Goal: Find specific page/section: Find specific page/section

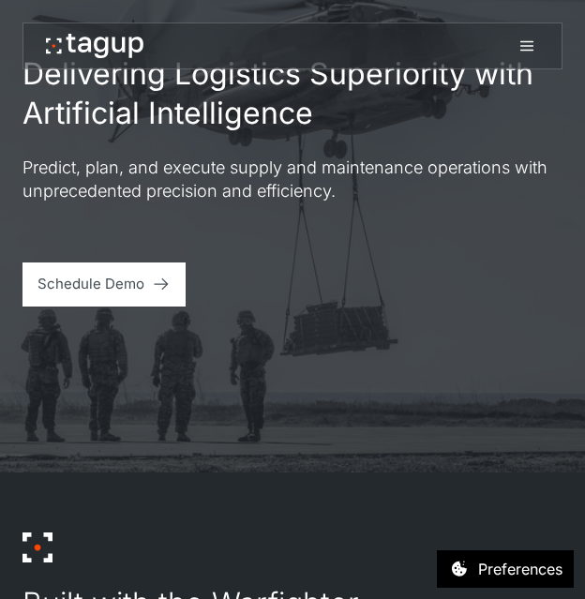
scroll to position [131, 0]
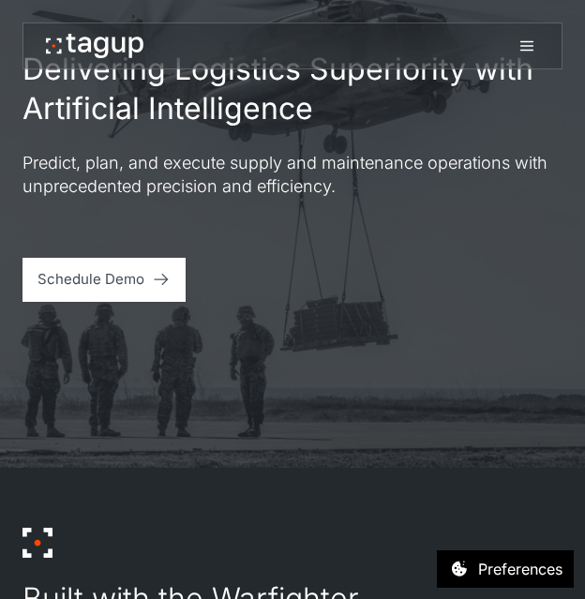
click at [143, 136] on div "Delivering Logistics Superiority with Artificial Intelligence Predict, plan, an…" at bounding box center [293, 175] width 540 height 251
click at [529, 42] on icon at bounding box center [527, 46] width 23 height 23
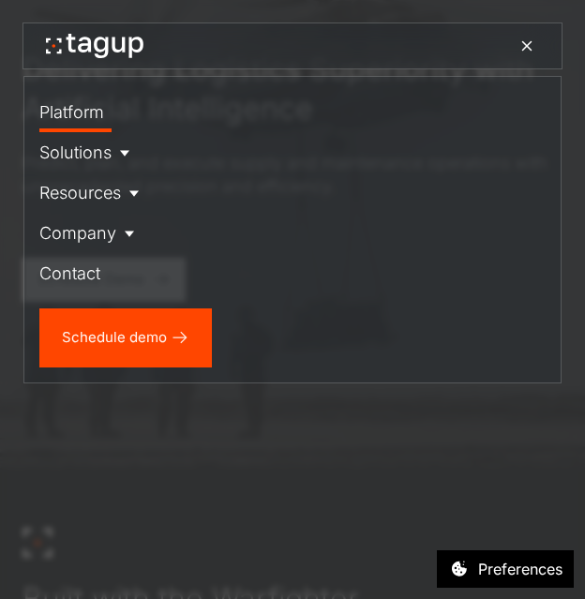
click at [77, 110] on div "Platform" at bounding box center [71, 111] width 65 height 25
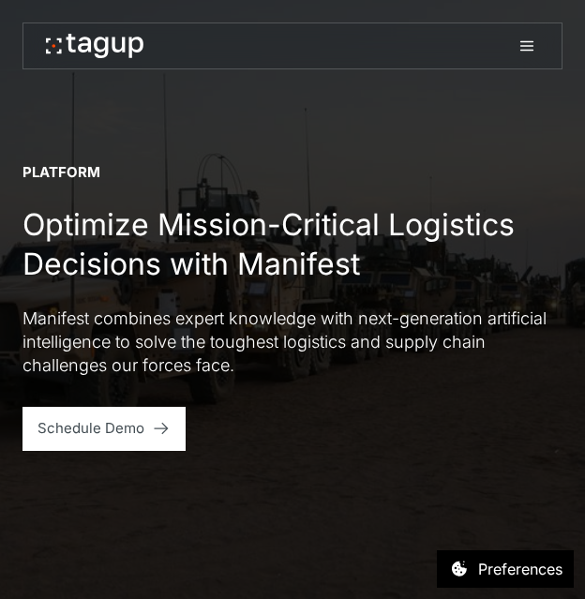
click at [528, 51] on icon at bounding box center [527, 46] width 23 height 23
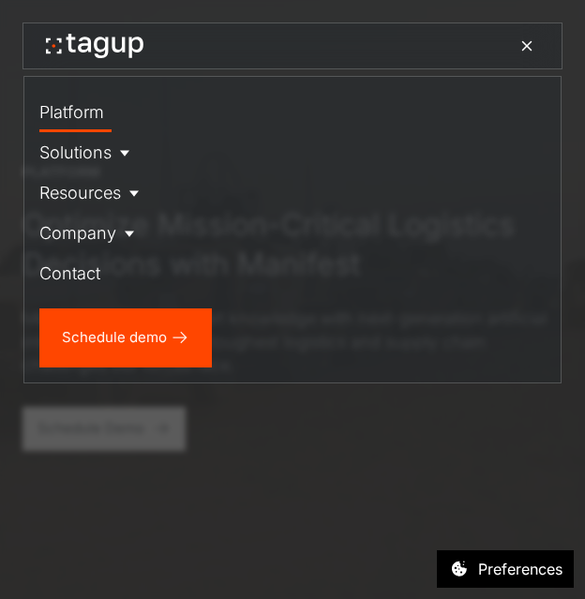
click at [85, 371] on div "Platform Solutions Solutions Defense Enterprise Resources Resource Library News…" at bounding box center [292, 230] width 536 height 306
click at [79, 276] on div "Contact" at bounding box center [69, 273] width 61 height 25
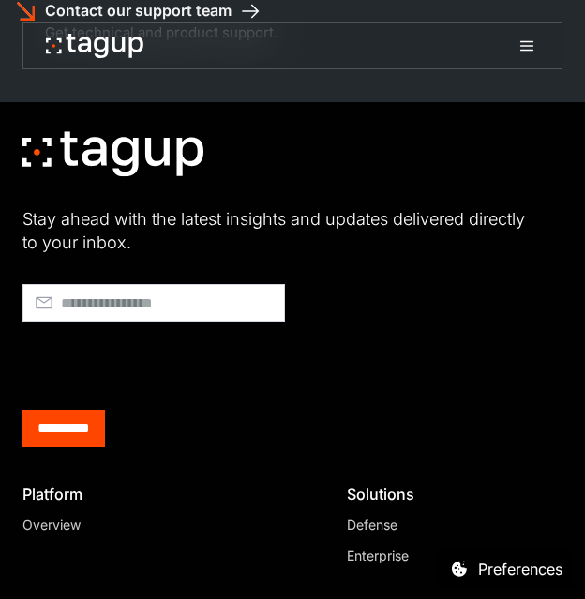
scroll to position [1928, 0]
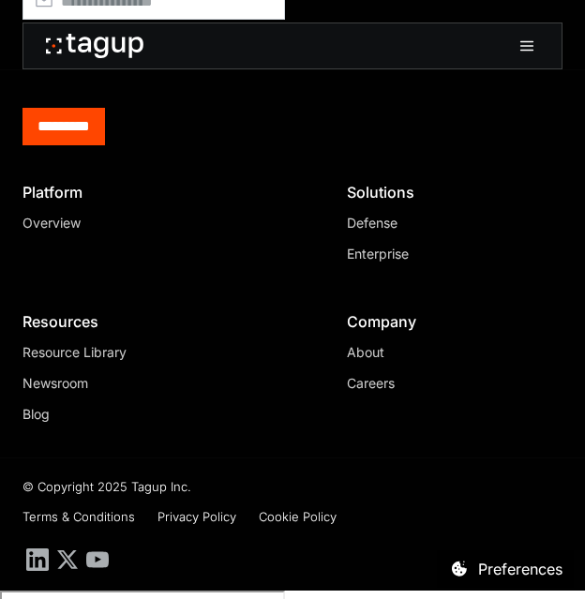
click at [369, 354] on div "About" at bounding box center [447, 352] width 201 height 20
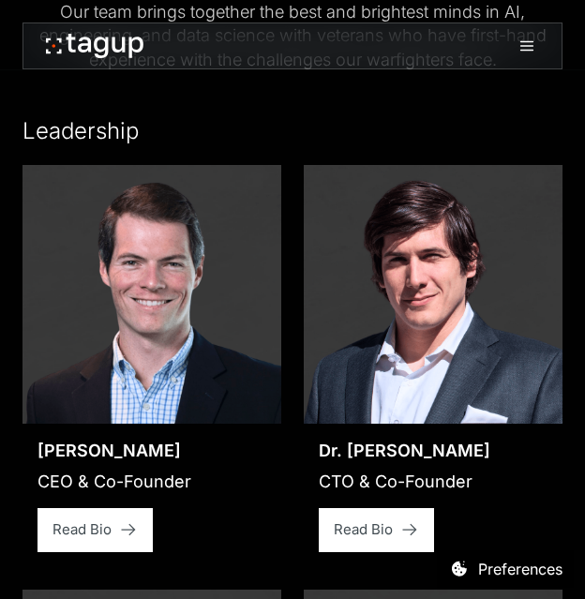
scroll to position [2429, 0]
